Goal: Transaction & Acquisition: Purchase product/service

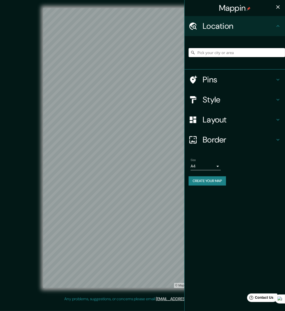
click at [229, 56] on input "Pick your city or area" at bounding box center [236, 52] width 96 height 9
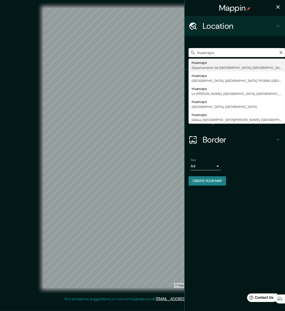
type input "Huancayo, [GEOGRAPHIC_DATA], [GEOGRAPHIC_DATA]"
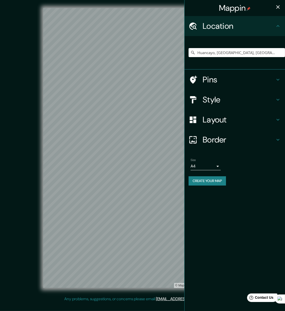
click at [219, 97] on h4 "Style" at bounding box center [238, 100] width 72 height 10
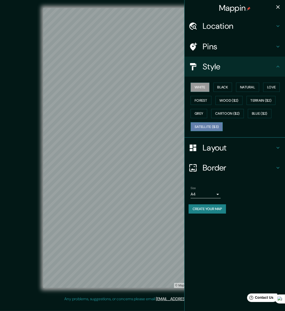
click at [208, 126] on button "Satellite ($3)" at bounding box center [206, 126] width 32 height 9
click at [192, 159] on div "Mappin Location [GEOGRAPHIC_DATA], [GEOGRAPHIC_DATA], [GEOGRAPHIC_DATA] Pins St…" at bounding box center [142, 152] width 285 height 304
click at [203, 90] on button "White" at bounding box center [199, 87] width 19 height 9
click at [218, 87] on button "Black" at bounding box center [222, 87] width 19 height 9
click at [249, 87] on button "Natural" at bounding box center [247, 87] width 23 height 9
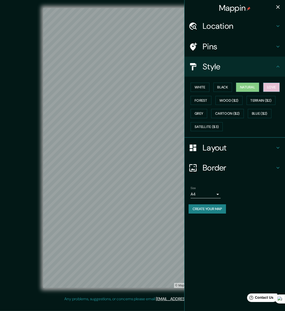
click at [275, 90] on button "Love" at bounding box center [271, 87] width 17 height 9
click at [201, 101] on button "Forest" at bounding box center [200, 100] width 21 height 9
click at [205, 113] on button "Grey" at bounding box center [198, 113] width 17 height 9
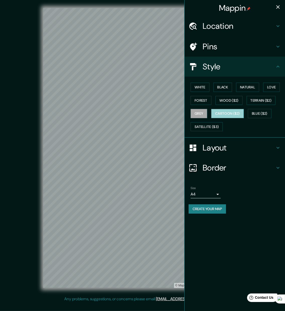
click at [224, 113] on button "Cartoon ($2)" at bounding box center [227, 113] width 33 height 9
click at [254, 117] on button "Blue ($2)" at bounding box center [259, 113] width 24 height 9
click at [226, 87] on button "Black" at bounding box center [222, 87] width 19 height 9
click at [202, 88] on button "White" at bounding box center [199, 87] width 19 height 9
click at [225, 87] on button "Black" at bounding box center [222, 87] width 19 height 9
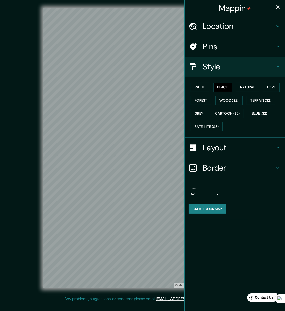
click at [277, 9] on icon "button" at bounding box center [278, 7] width 6 height 6
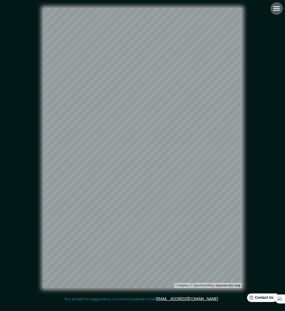
click at [275, 12] on icon "button" at bounding box center [276, 8] width 9 height 9
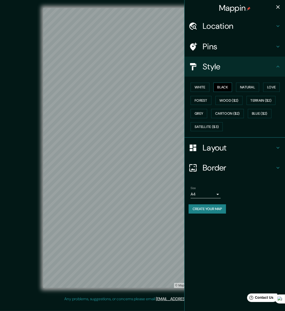
click at [223, 91] on button "Black" at bounding box center [222, 87] width 19 height 9
click at [244, 88] on button "Natural" at bounding box center [247, 87] width 23 height 9
click at [270, 87] on button "Love" at bounding box center [271, 87] width 17 height 9
click at [203, 100] on button "Forest" at bounding box center [200, 100] width 21 height 9
click at [229, 103] on button "Wood ($2)" at bounding box center [228, 100] width 27 height 9
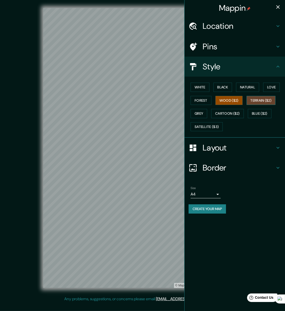
click at [254, 103] on button "Terrain ($2)" at bounding box center [260, 100] width 29 height 9
click at [201, 117] on button "Grey" at bounding box center [198, 113] width 17 height 9
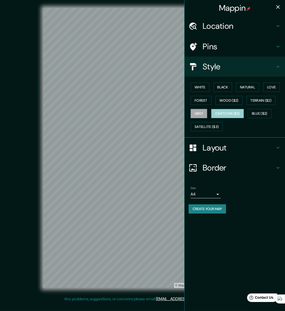
click at [225, 113] on button "Cartoon ($2)" at bounding box center [227, 113] width 33 height 9
click at [259, 112] on button "Blue ($2)" at bounding box center [259, 113] width 24 height 9
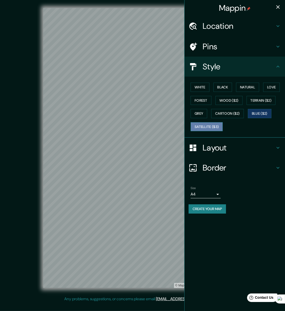
click at [205, 124] on button "Satellite ($3)" at bounding box center [206, 126] width 32 height 9
click at [204, 85] on button "White" at bounding box center [199, 87] width 19 height 9
click at [219, 87] on button "Black" at bounding box center [222, 87] width 19 height 9
click at [198, 85] on button "White" at bounding box center [199, 87] width 19 height 9
drag, startPoint x: 275, startPoint y: 7, endPoint x: 273, endPoint y: 9, distance: 3.0
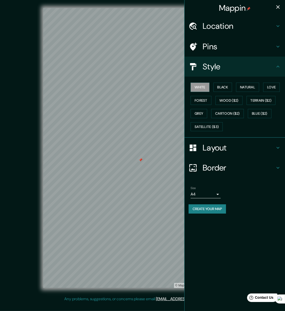
click at [275, 7] on icon "button" at bounding box center [278, 7] width 6 height 6
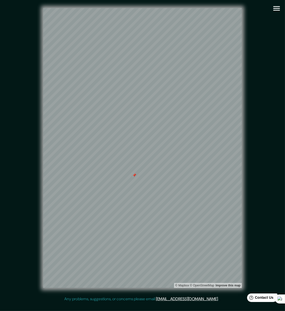
click at [134, 176] on div at bounding box center [134, 176] width 4 height 4
